Goal: Find specific page/section: Find specific page/section

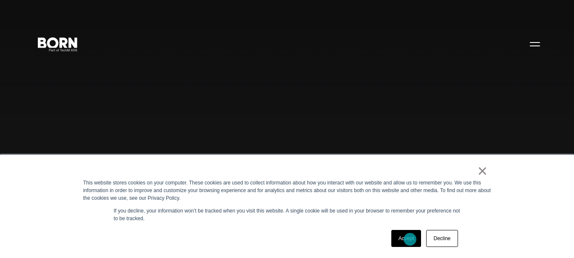
click at [410, 239] on link "Accept" at bounding box center [407, 238] width 30 height 17
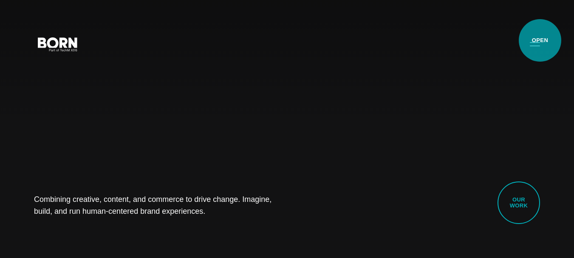
click at [540, 41] on button "Primary Menu" at bounding box center [535, 44] width 20 height 18
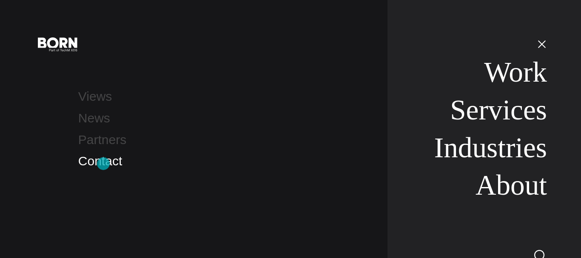
click at [103, 164] on link "Contact" at bounding box center [100, 161] width 44 height 14
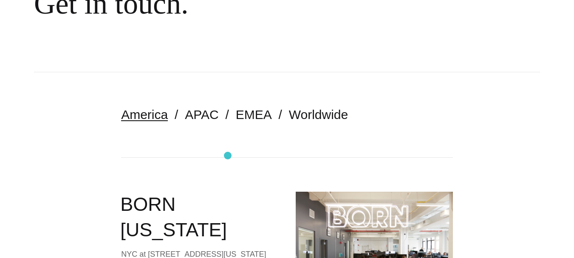
scroll to position [128, 0]
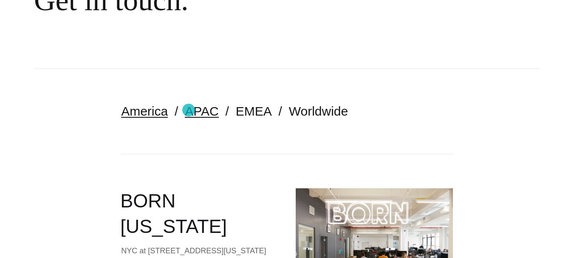
click at [189, 110] on link "APAC" at bounding box center [202, 111] width 34 height 14
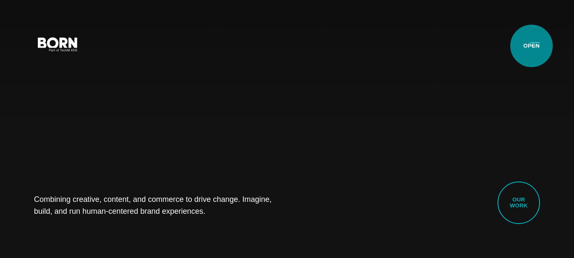
click at [532, 46] on button "Primary Menu" at bounding box center [535, 44] width 20 height 18
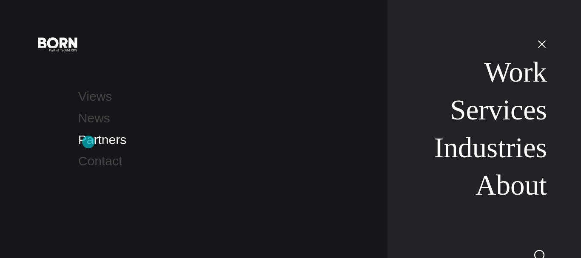
click at [88, 142] on link "Partners" at bounding box center [102, 140] width 48 height 14
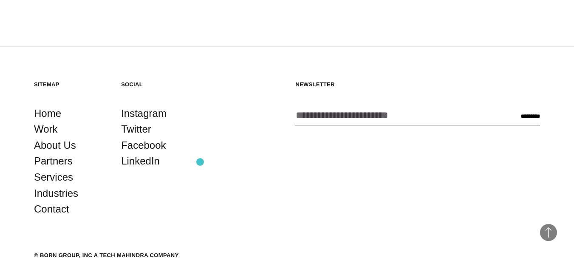
scroll to position [1751, 0]
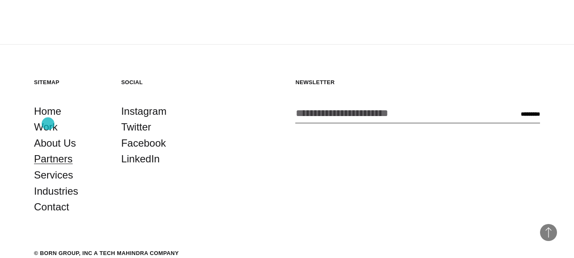
click at [48, 151] on link "Partners" at bounding box center [53, 159] width 39 height 16
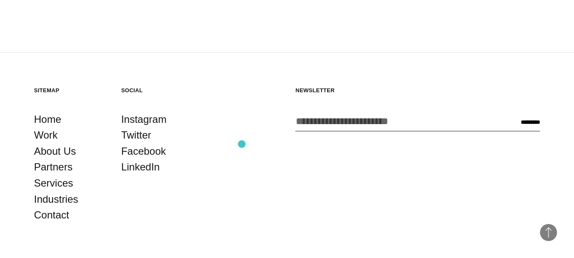
scroll to position [1751, 0]
